Goal: Information Seeking & Learning: Learn about a topic

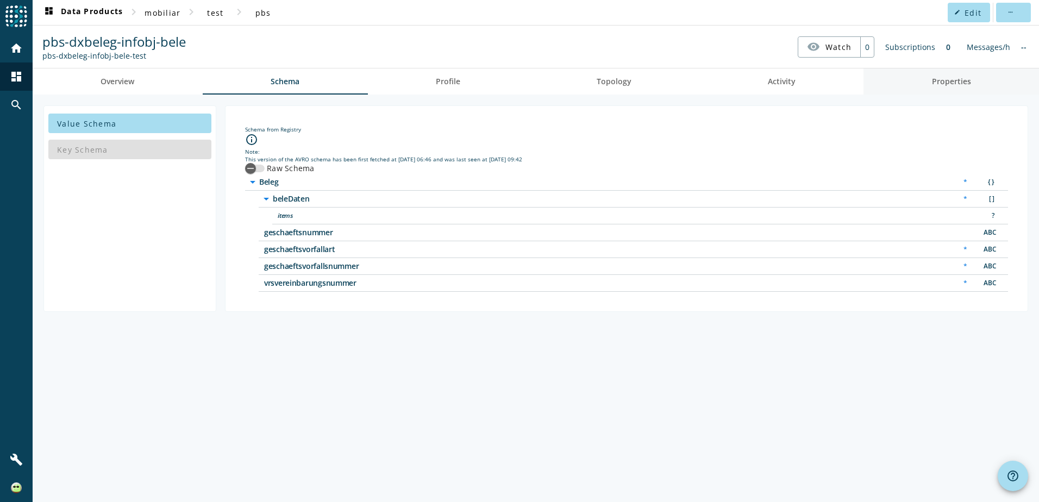
click at [907, 83] on link "Properties" at bounding box center [951, 81] width 176 height 26
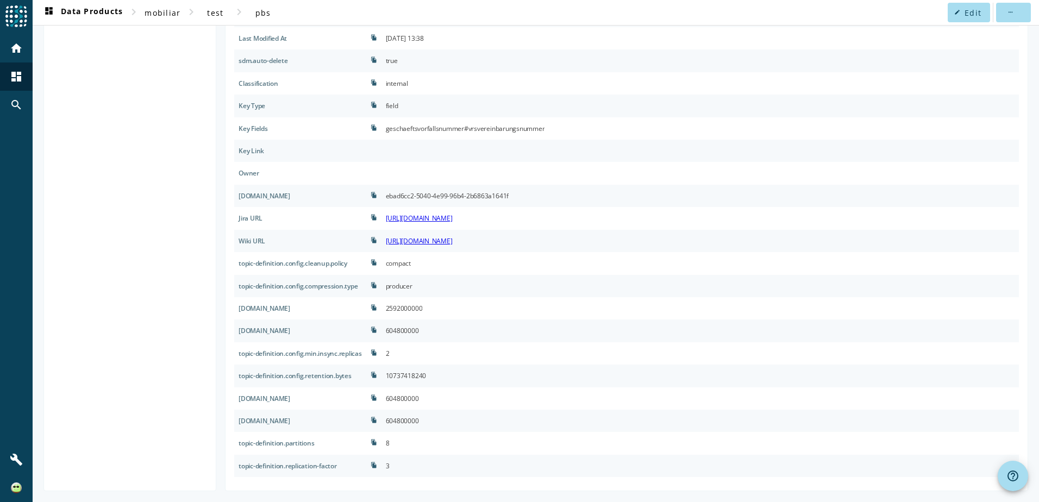
scroll to position [13, 0]
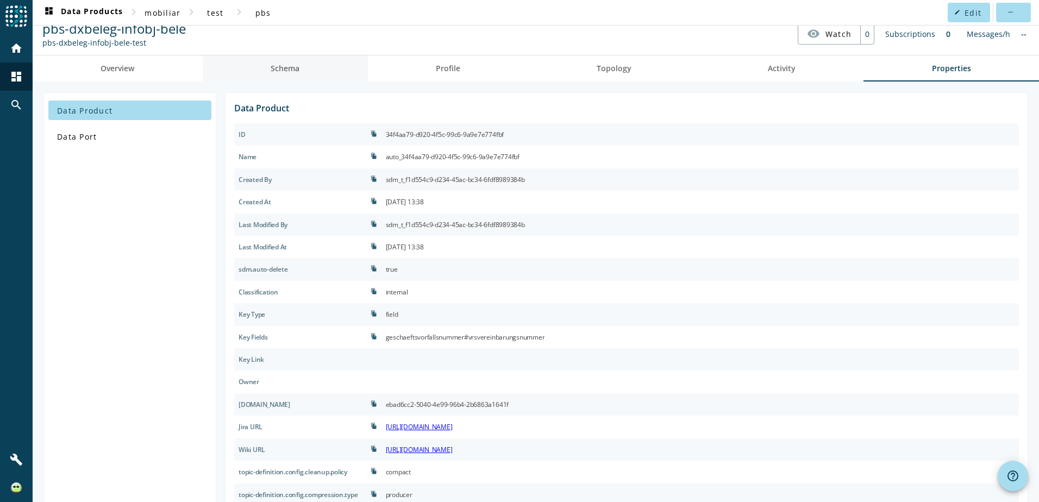
click at [315, 73] on link "Schema" at bounding box center [285, 68] width 165 height 26
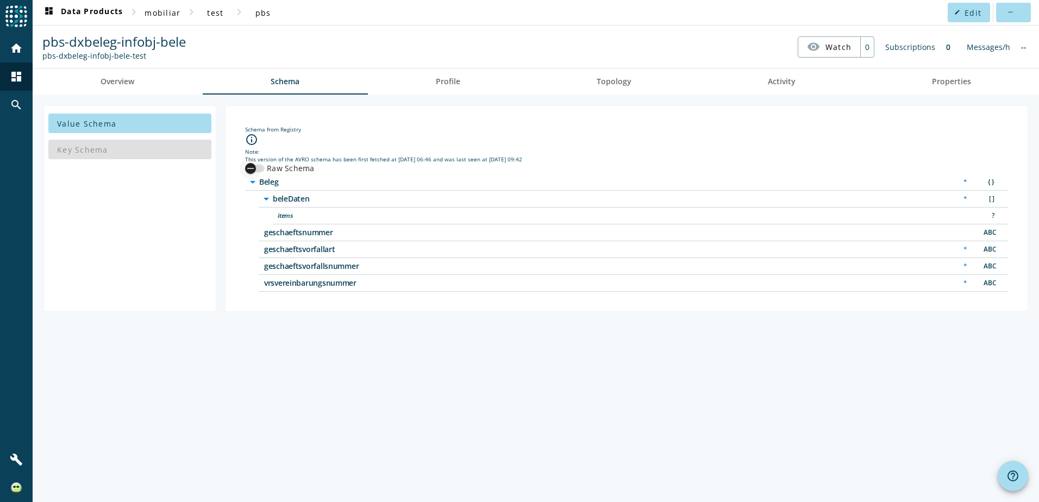
click at [258, 170] on div "button" at bounding box center [251, 169] width 22 height 22
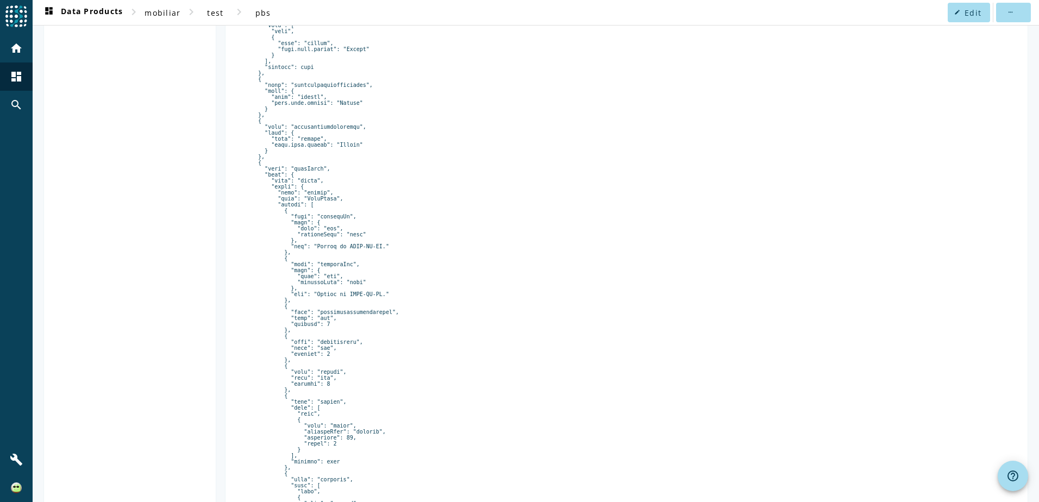
scroll to position [279, 0]
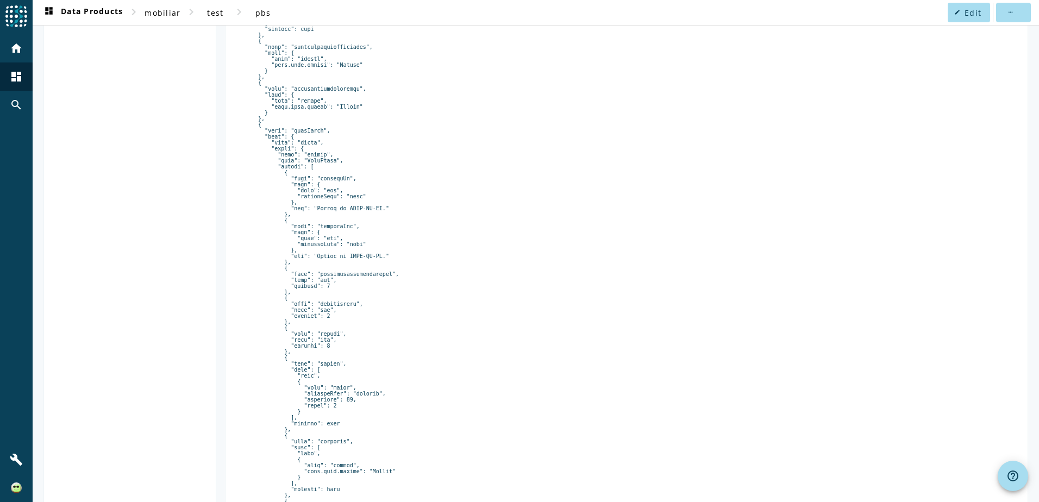
click at [305, 389] on pre at bounding box center [626, 349] width 763 height 897
drag, startPoint x: 305, startPoint y: 389, endPoint x: 325, endPoint y: 386, distance: 20.2
click at [325, 386] on pre at bounding box center [626, 349] width 763 height 897
drag, startPoint x: 325, startPoint y: 386, endPoint x: 285, endPoint y: 379, distance: 40.8
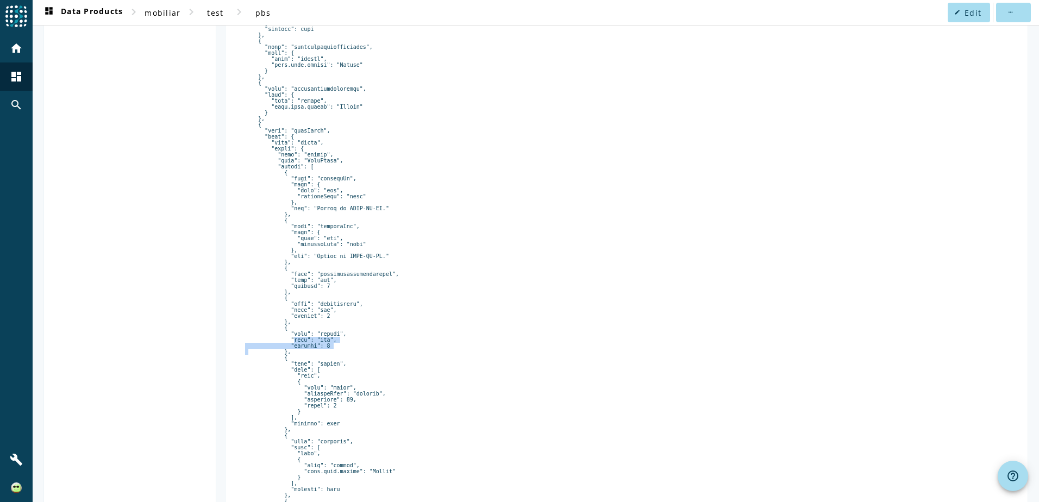
click at [285, 379] on pre at bounding box center [626, 349] width 763 height 897
drag, startPoint x: 285, startPoint y: 379, endPoint x: 342, endPoint y: 387, distance: 58.2
click at [342, 387] on pre at bounding box center [626, 349] width 763 height 897
